Goal: Use online tool/utility: Utilize a website feature to perform a specific function

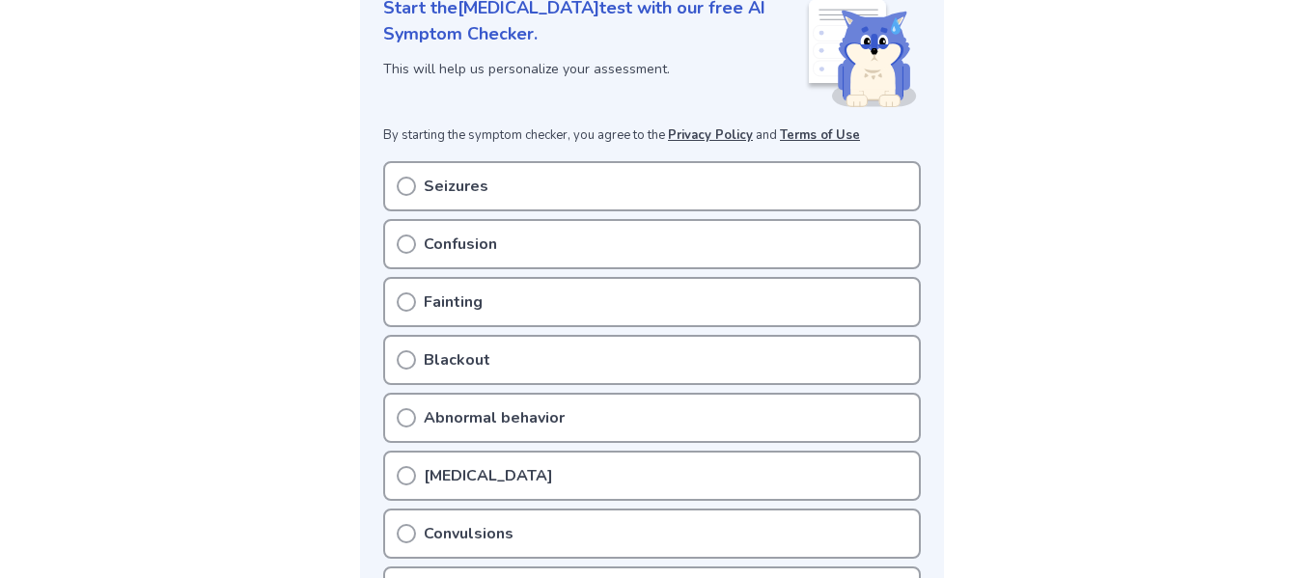
scroll to position [261, 0]
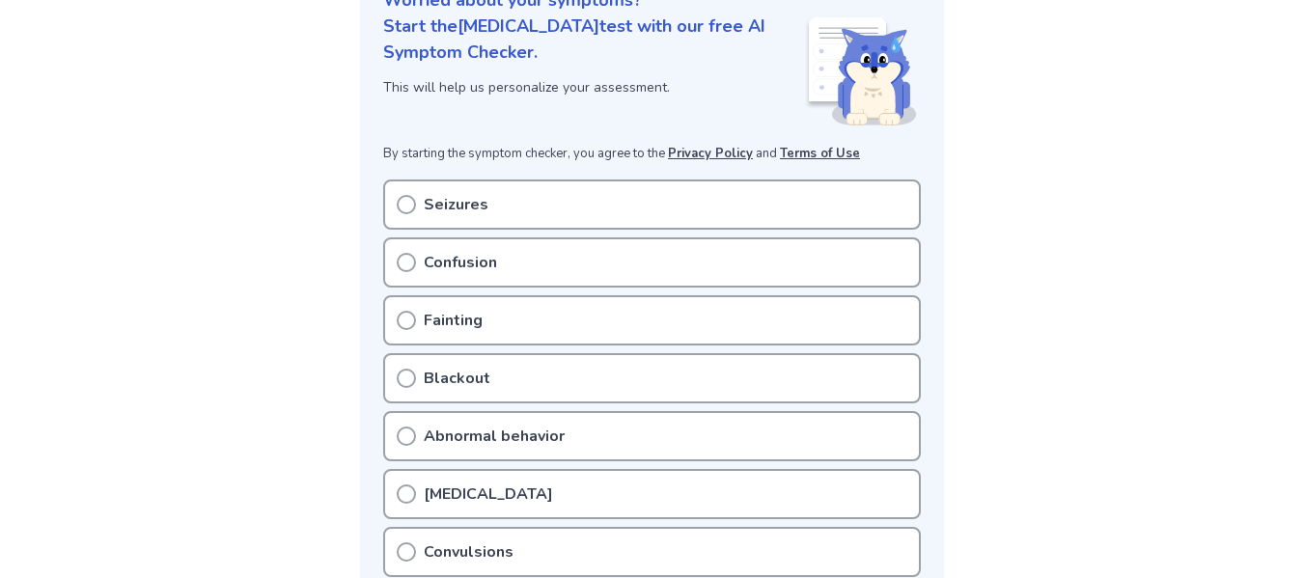
click at [527, 249] on div "Confusion" at bounding box center [651, 262] width 537 height 50
click at [408, 203] on icon at bounding box center [406, 205] width 19 height 19
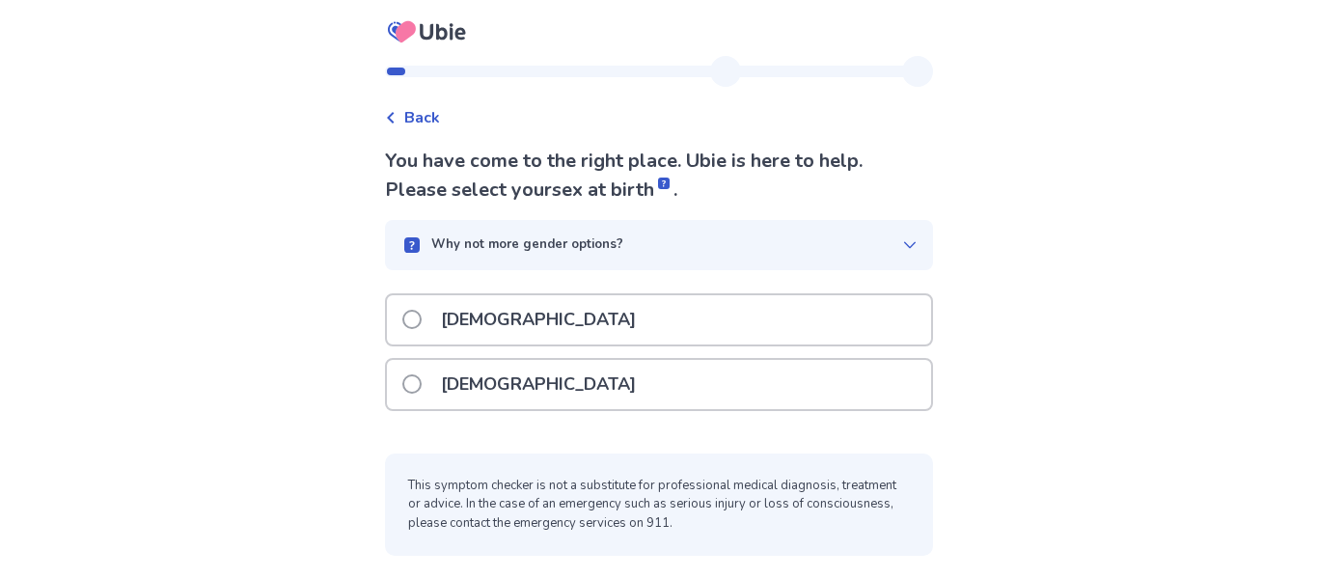
click at [422, 389] on span at bounding box center [411, 383] width 19 height 19
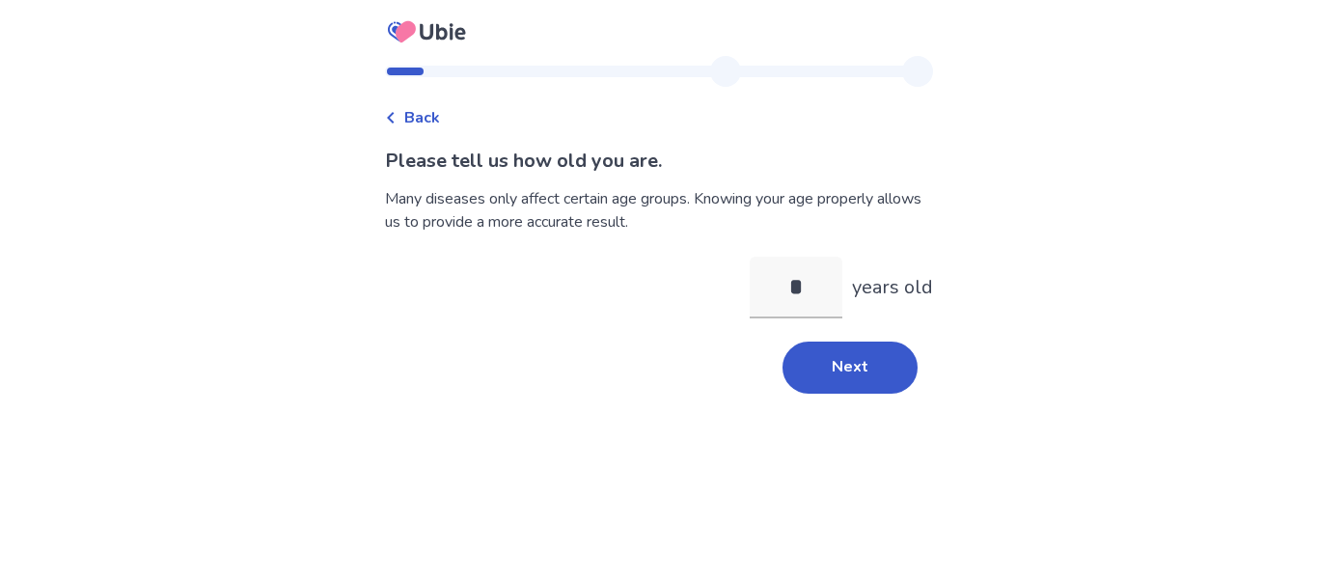
type input "**"
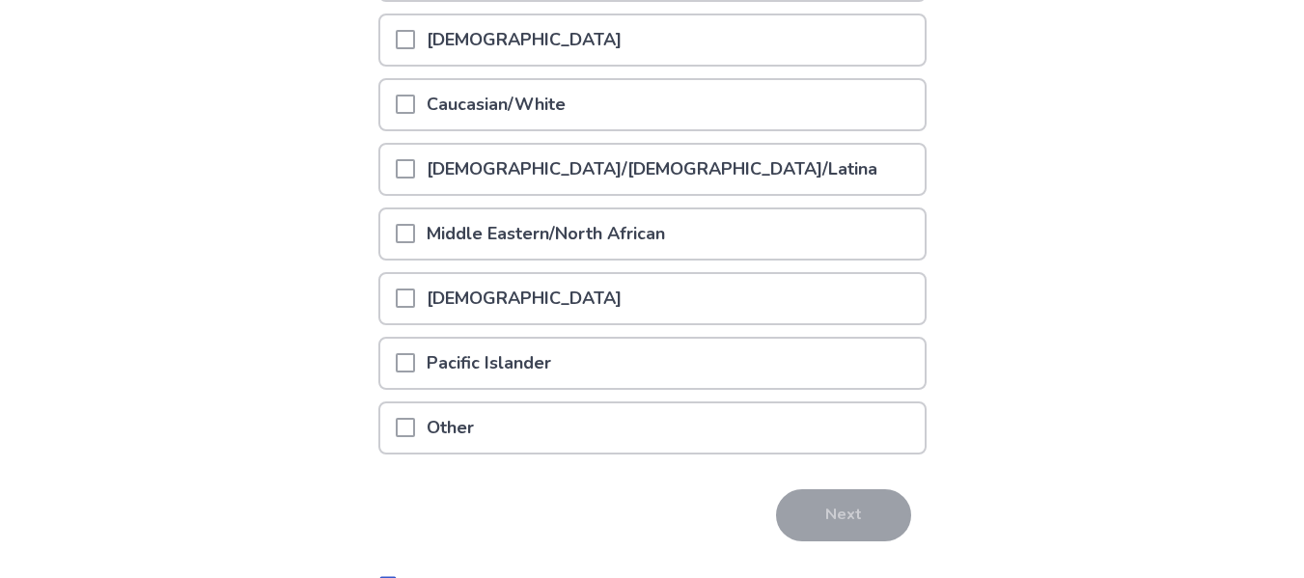
scroll to position [348, 0]
click at [459, 439] on p "Other" at bounding box center [450, 426] width 70 height 49
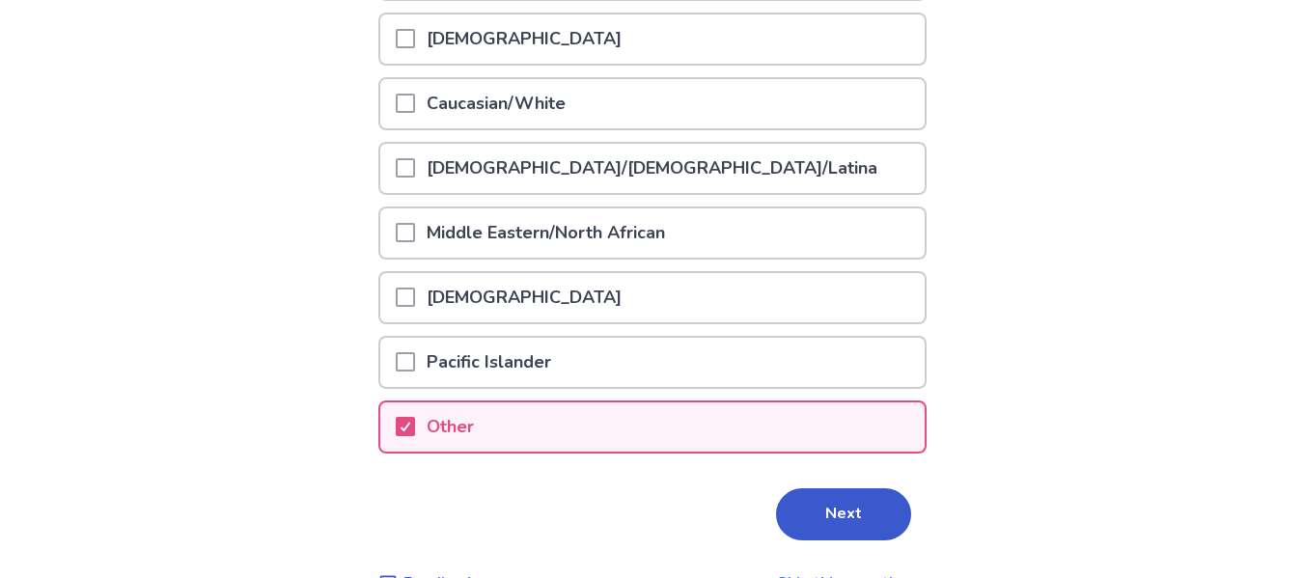
click at [813, 504] on button "Next" at bounding box center [843, 514] width 135 height 52
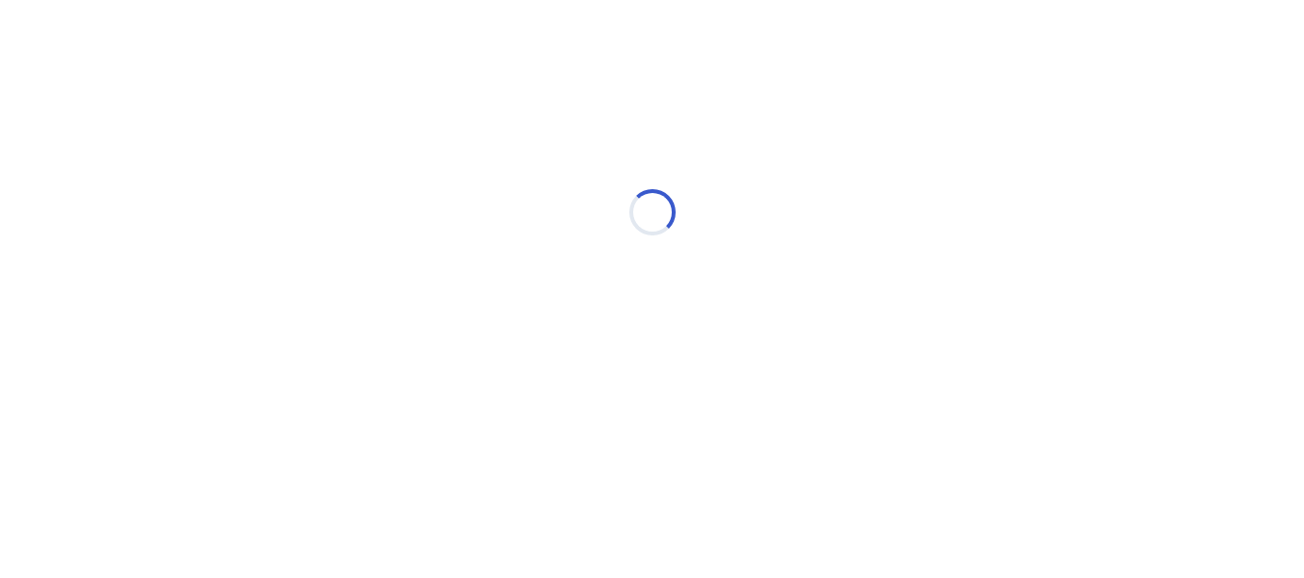
scroll to position [0, 0]
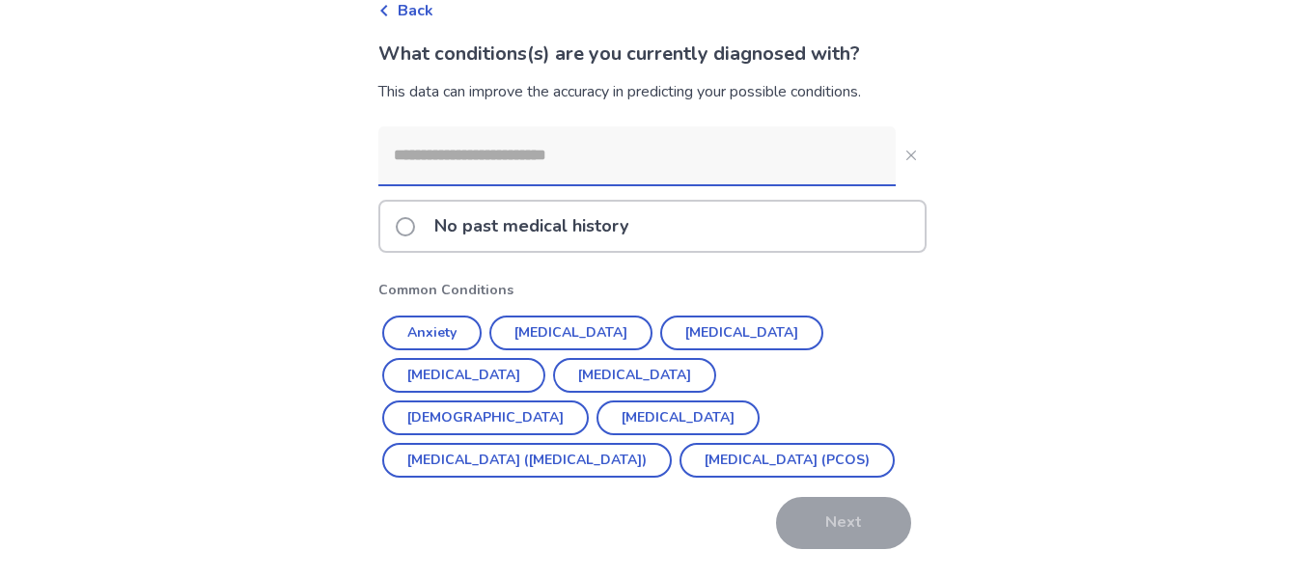
scroll to position [119, 0]
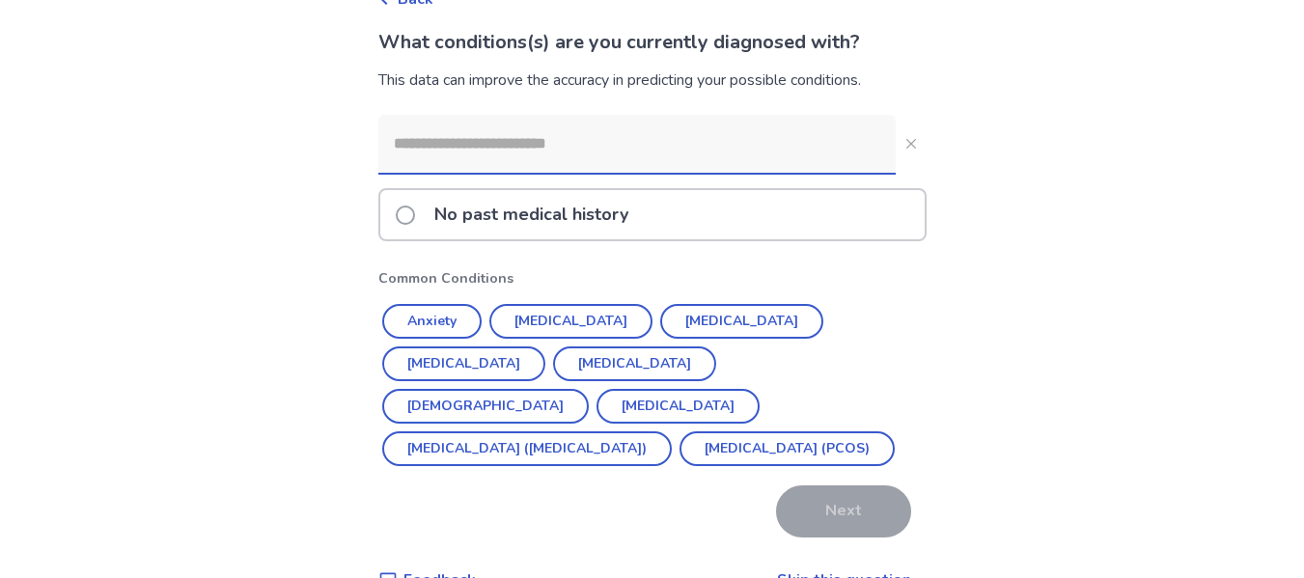
click at [668, 207] on div "No past medical history" at bounding box center [652, 214] width 544 height 49
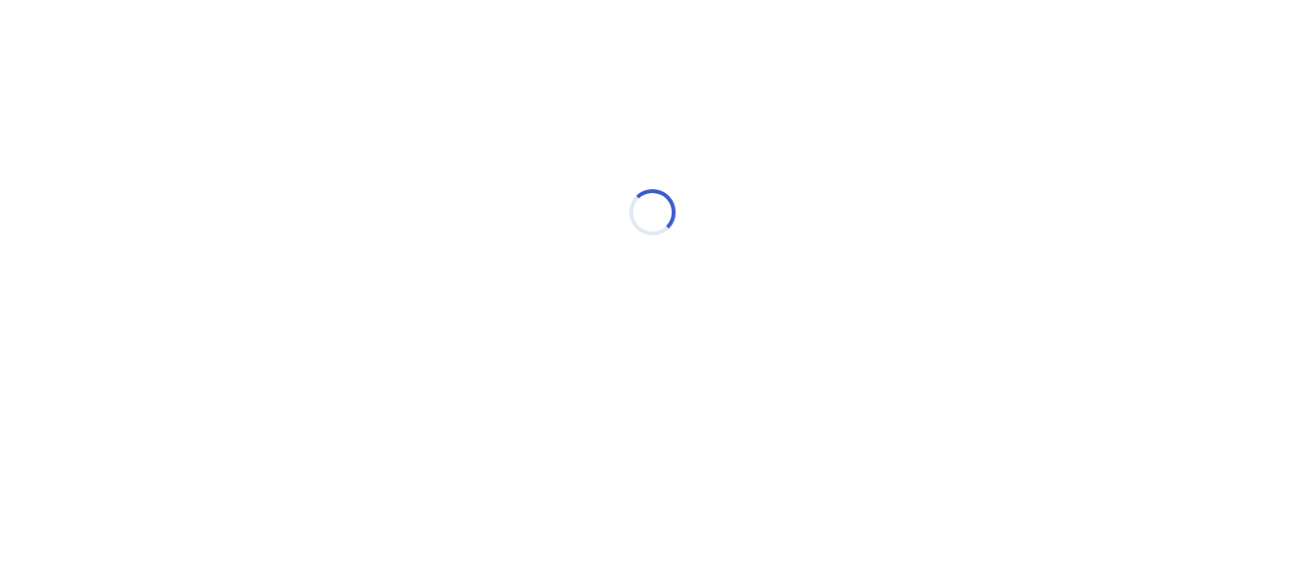
scroll to position [0, 0]
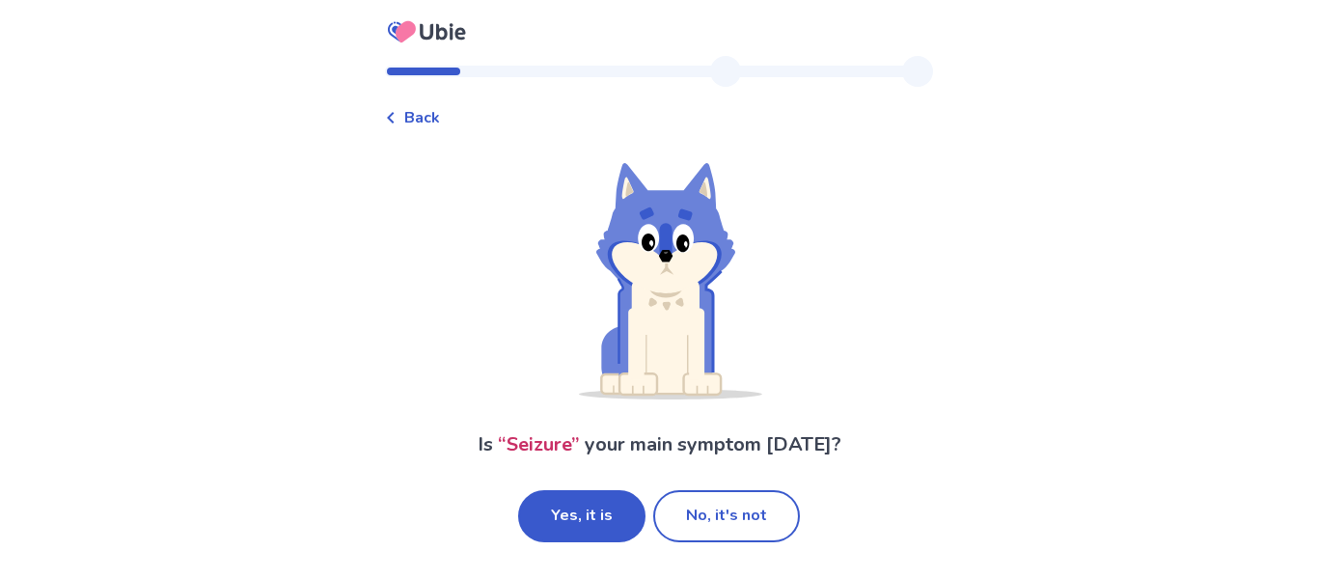
click at [710, 517] on button "No, it's not" at bounding box center [726, 516] width 147 height 52
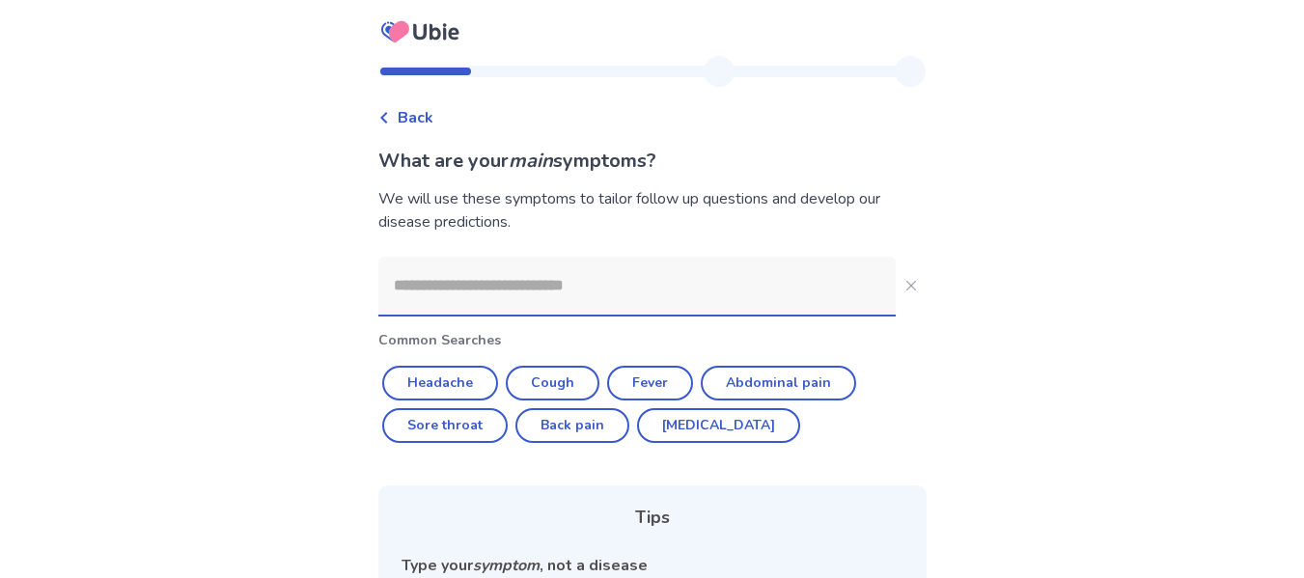
click at [646, 293] on input at bounding box center [636, 286] width 517 height 58
